Goal: Transaction & Acquisition: Purchase product/service

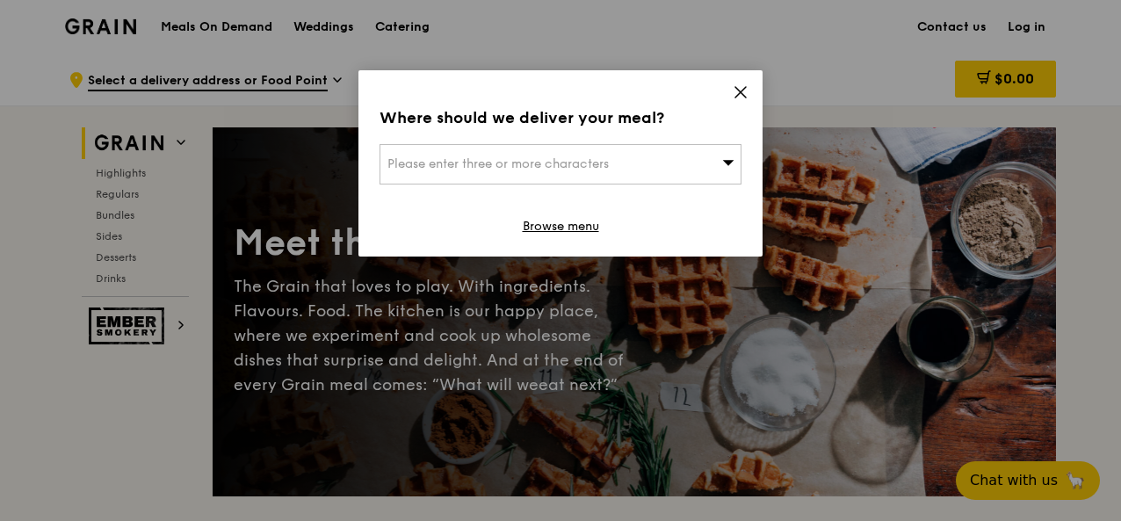
click at [741, 87] on icon at bounding box center [741, 92] width 16 height 16
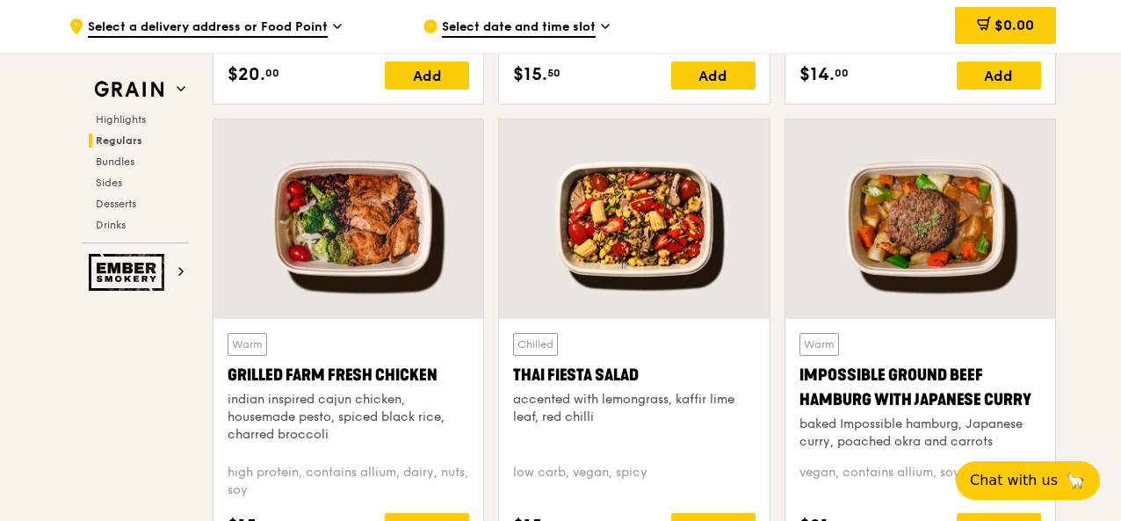
scroll to position [1933, 0]
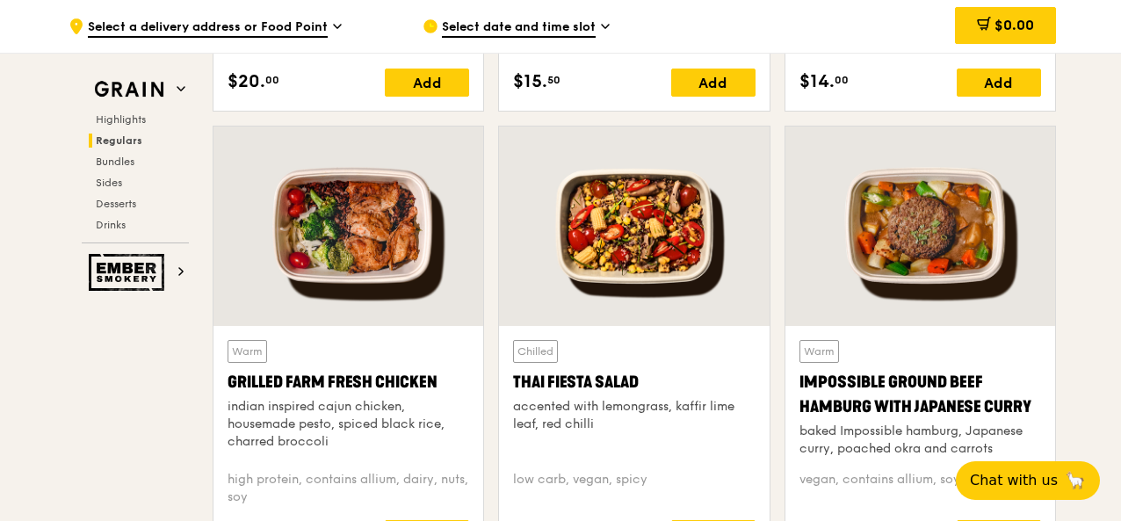
click at [622, 233] on div at bounding box center [634, 226] width 270 height 199
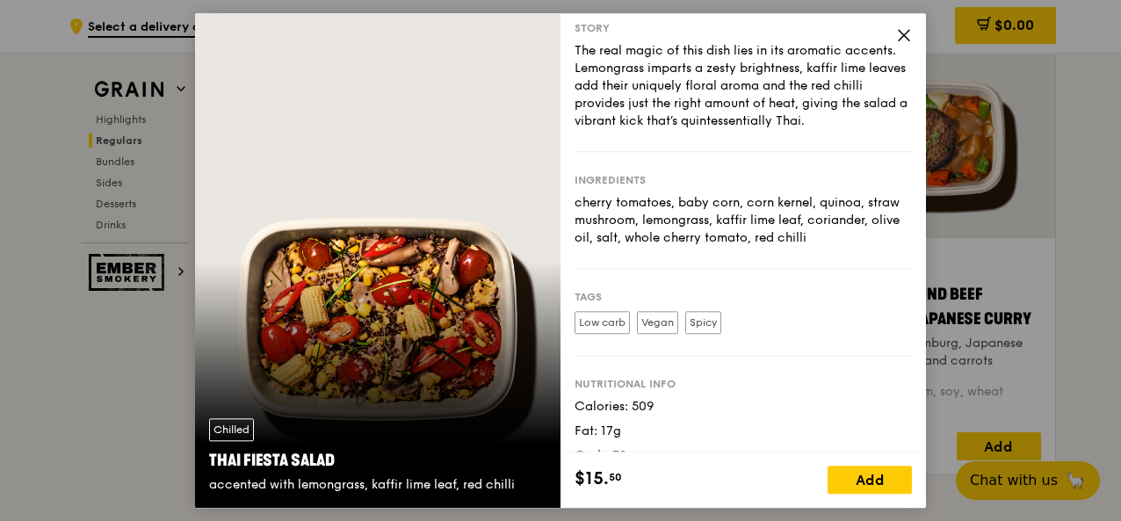
scroll to position [0, 0]
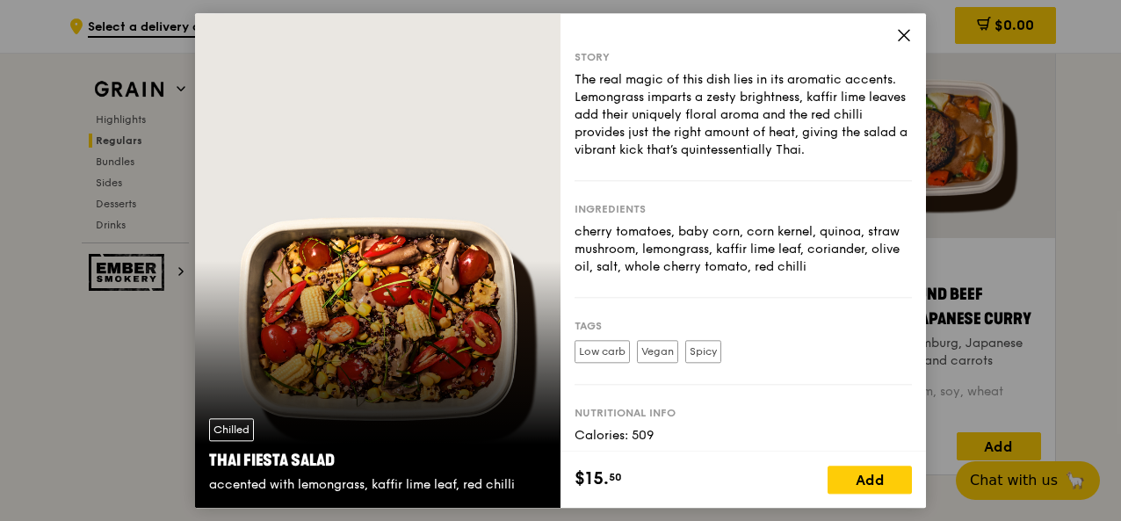
click at [910, 28] on icon at bounding box center [904, 35] width 16 height 16
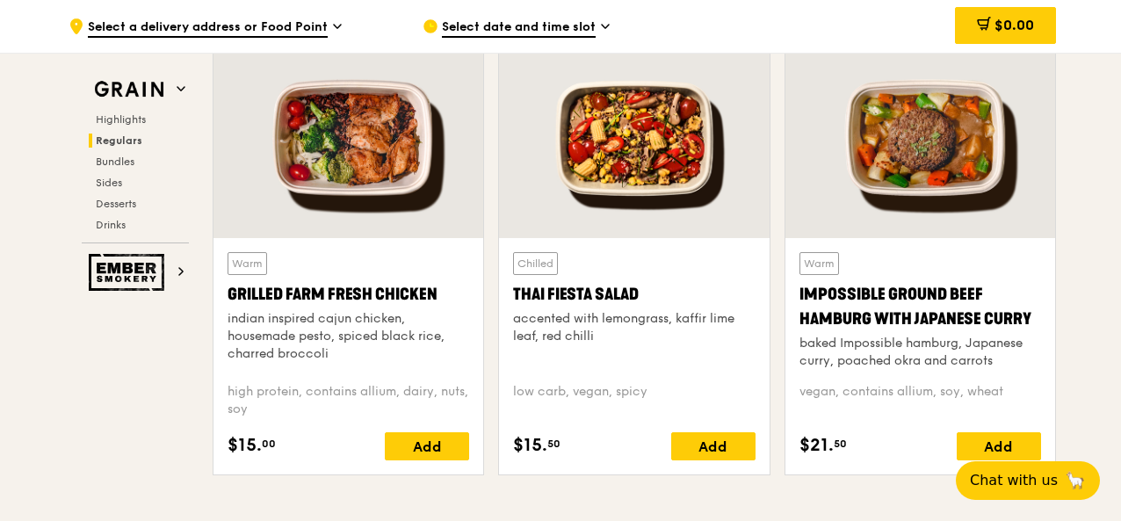
click at [379, 159] on div at bounding box center [348, 138] width 270 height 199
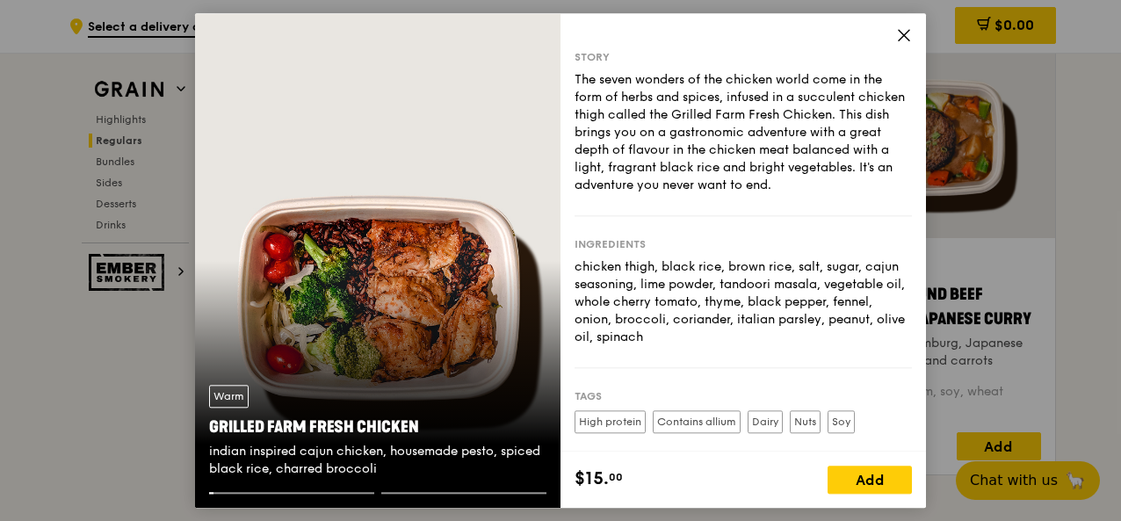
scroll to position [2003, 0]
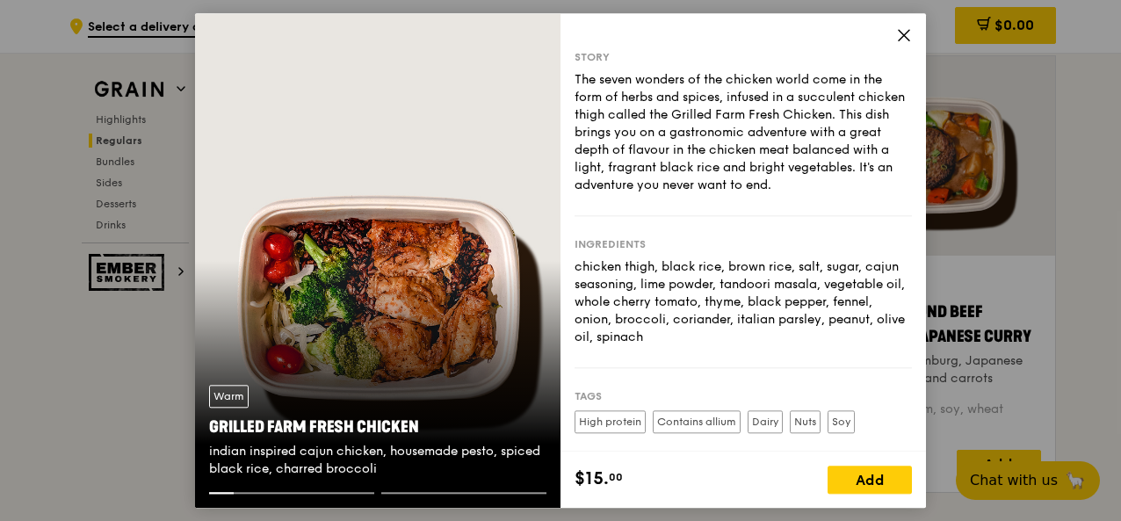
click at [905, 30] on icon at bounding box center [904, 35] width 16 height 16
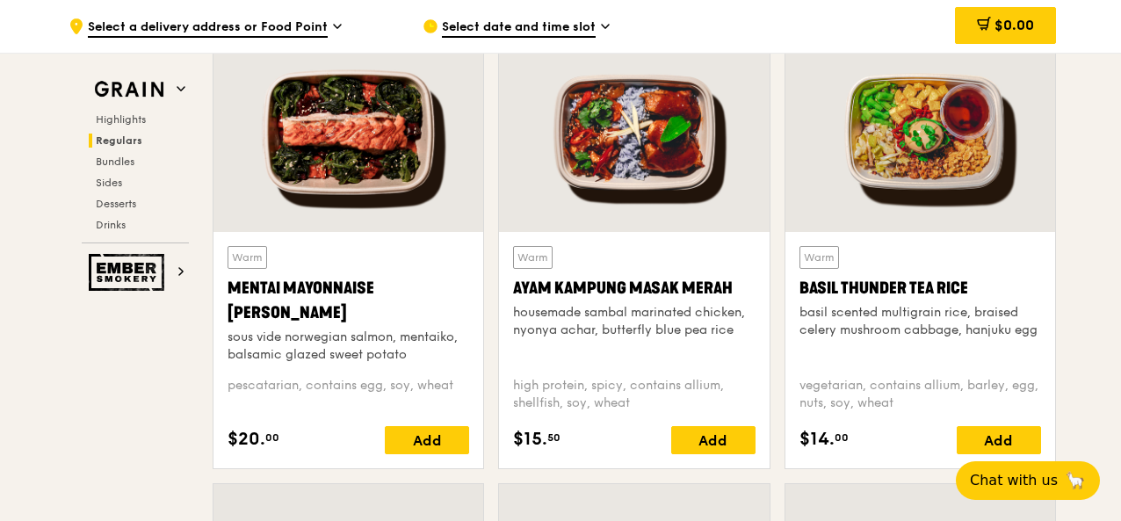
scroll to position [1564, 0]
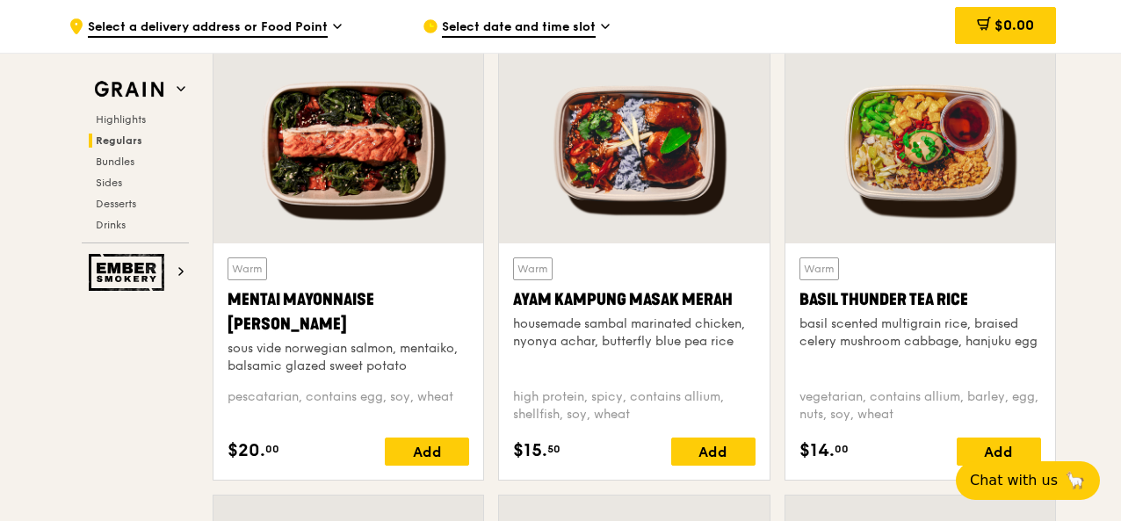
click at [881, 137] on div at bounding box center [920, 143] width 270 height 199
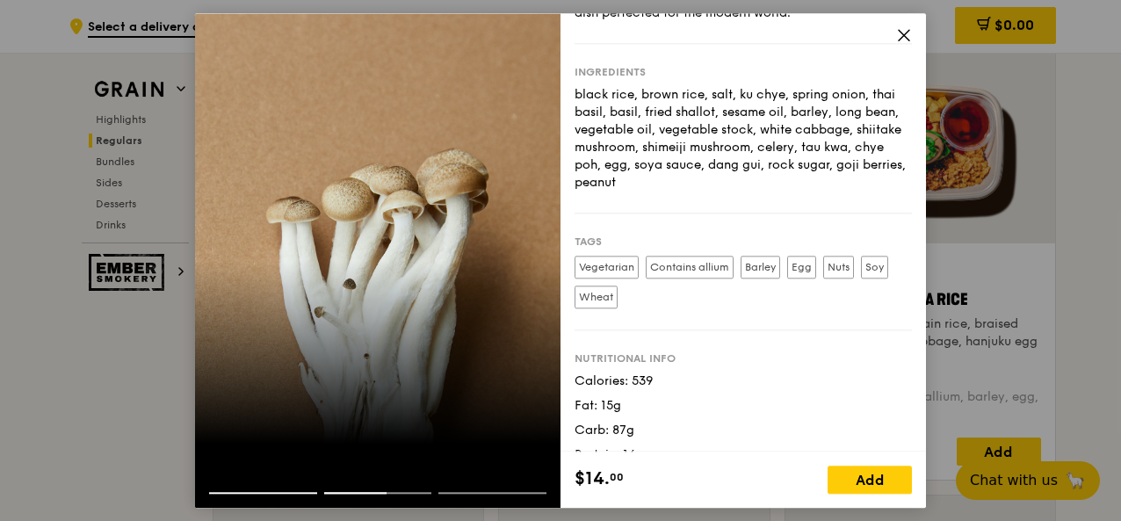
scroll to position [213, 0]
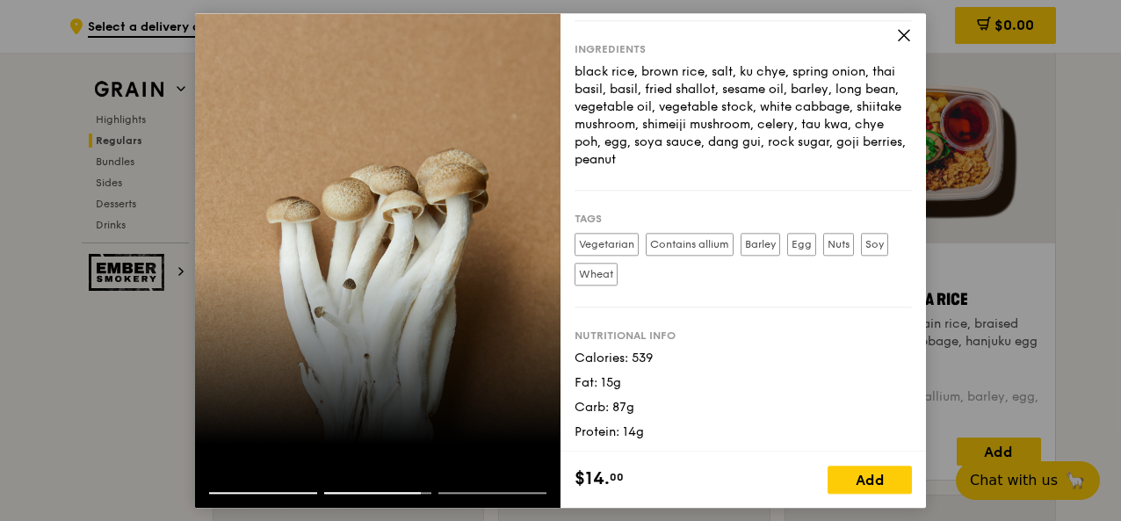
click at [902, 34] on icon at bounding box center [904, 35] width 11 height 11
